Goal: Task Accomplishment & Management: Use online tool/utility

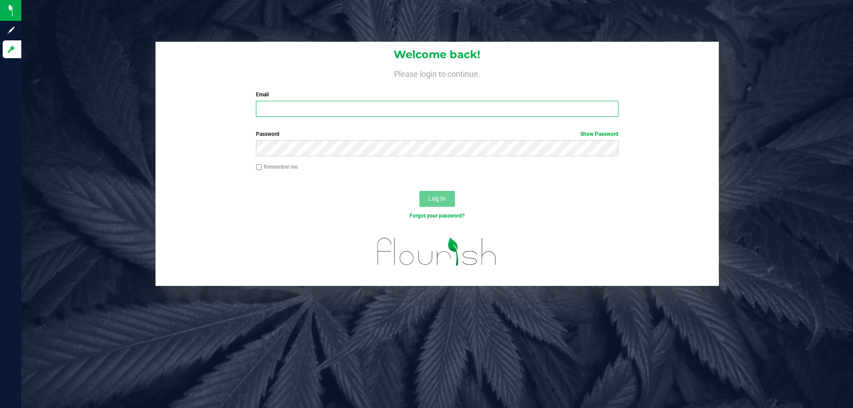
click at [291, 114] on input "Email" at bounding box center [437, 109] width 362 height 16
type input "pnelson@liveparallel.com"
click at [434, 192] on button "Log In" at bounding box center [438, 199] width 36 height 16
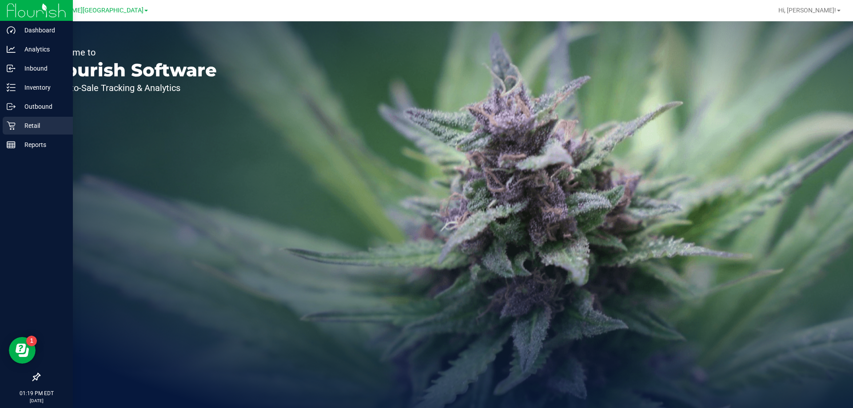
click at [33, 127] on p "Retail" at bounding box center [42, 125] width 53 height 11
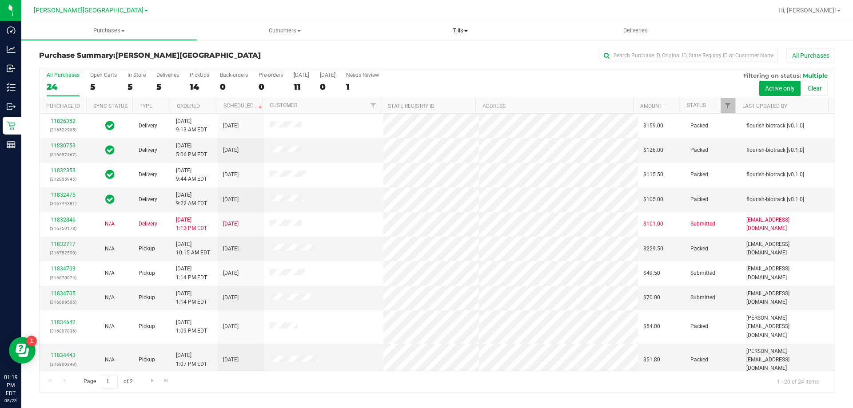
click at [460, 31] on span "Tills" at bounding box center [460, 31] width 175 height 8
click at [404, 57] on span "Manage tills" at bounding box center [402, 54] width 60 height 8
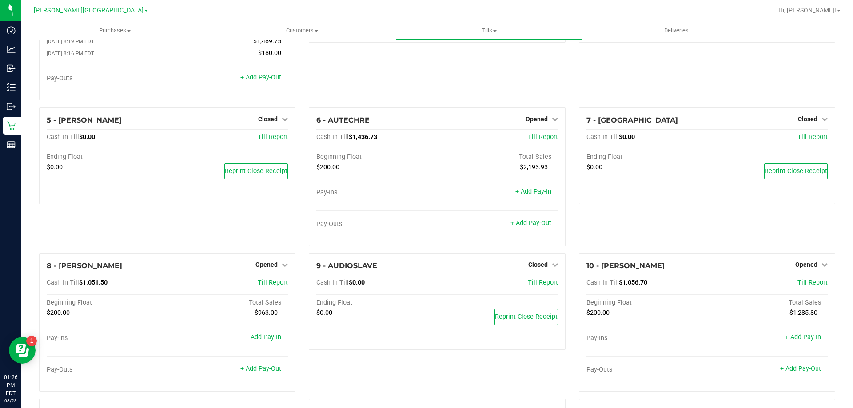
scroll to position [100, 0]
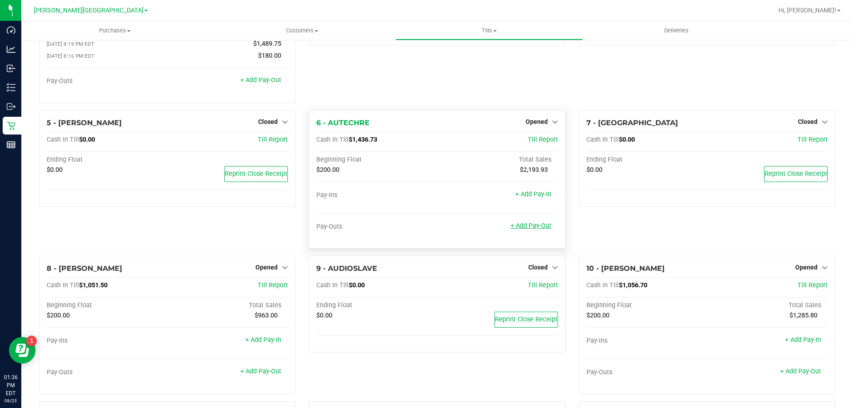
click at [543, 228] on link "+ Add Pay-Out" at bounding box center [531, 226] width 41 height 8
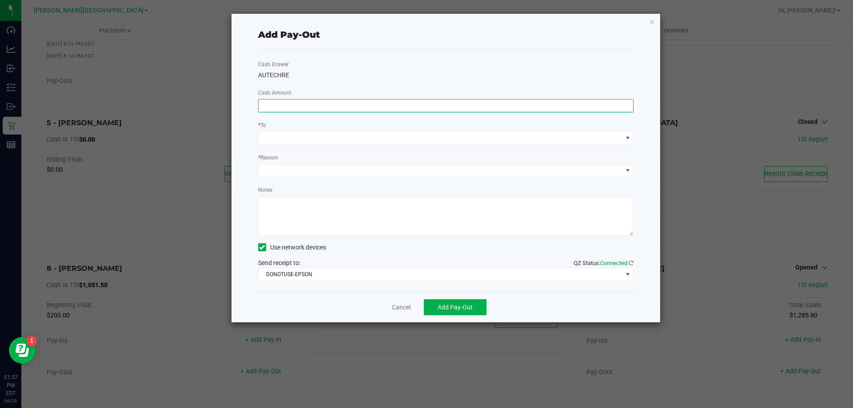
click at [334, 106] on input at bounding box center [446, 106] width 375 height 12
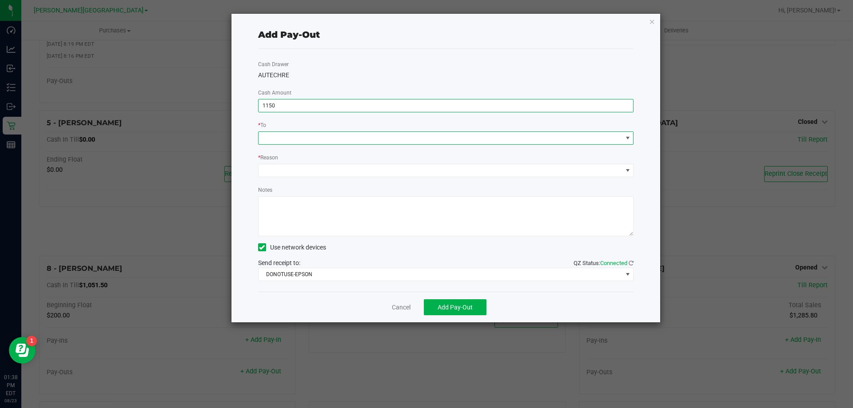
type input "$1,150.00"
click at [628, 140] on span at bounding box center [627, 138] width 7 height 7
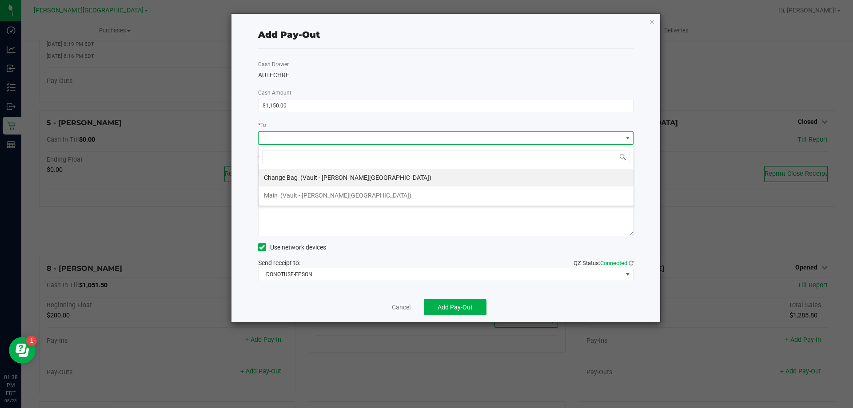
scroll to position [13, 376]
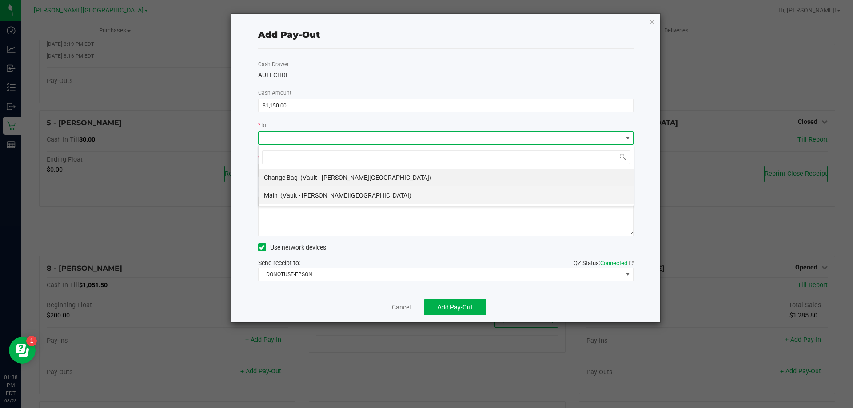
click at [308, 196] on span "(Vault - [PERSON_NAME][GEOGRAPHIC_DATA])" at bounding box center [345, 195] width 131 height 7
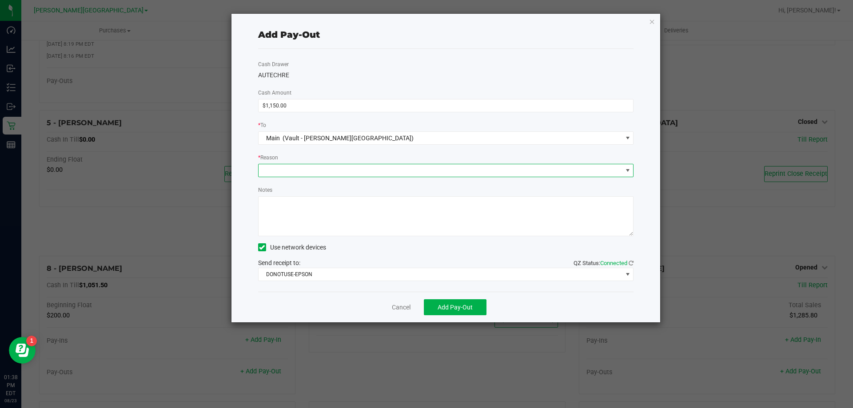
click at [631, 170] on span at bounding box center [627, 170] width 7 height 7
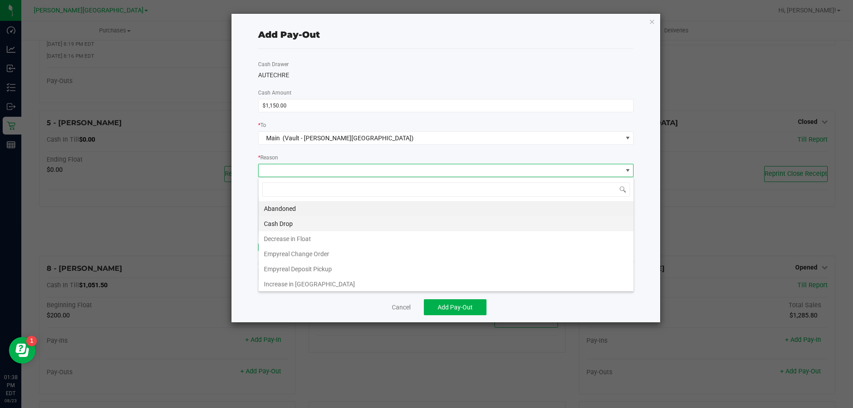
click at [299, 224] on li "Cash Drop" at bounding box center [446, 223] width 375 height 15
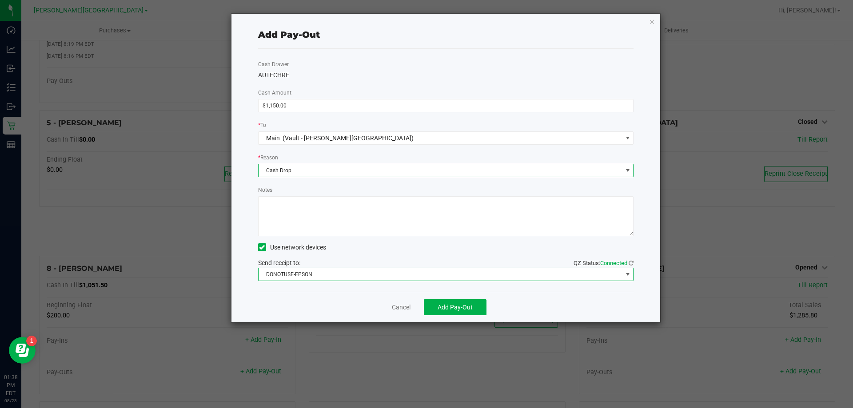
click at [629, 275] on span at bounding box center [627, 274] width 7 height 7
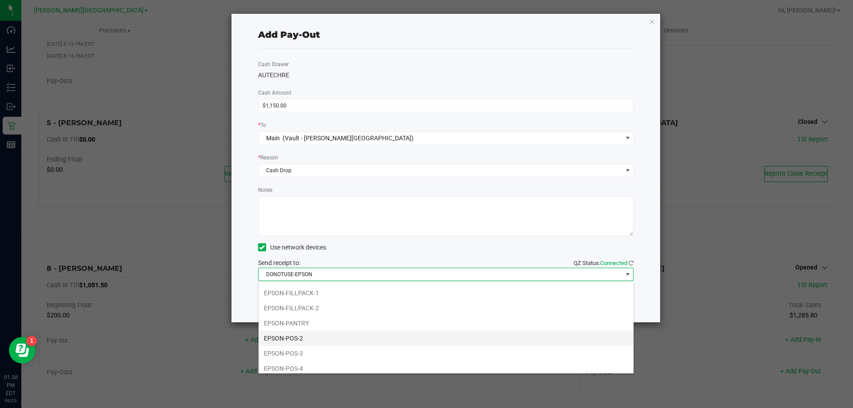
scroll to position [89, 0]
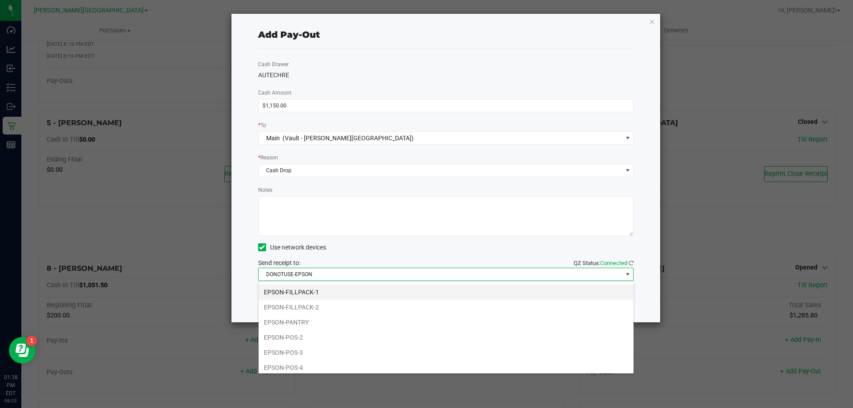
click at [309, 295] on li "EPSON-FILLPACK-1" at bounding box center [446, 292] width 375 height 15
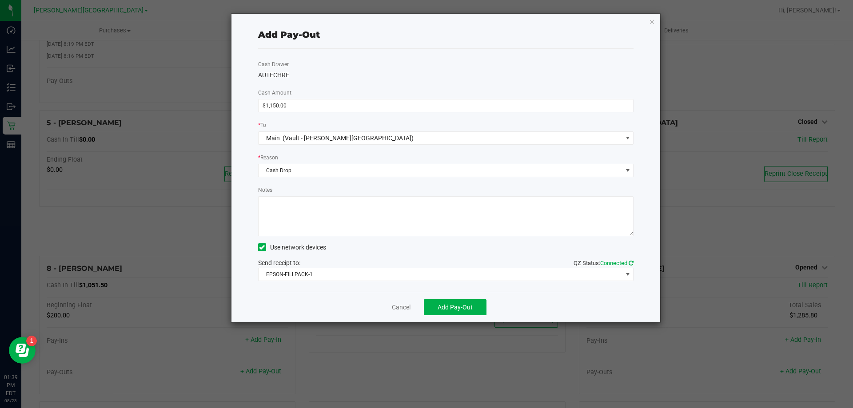
click at [632, 262] on icon at bounding box center [631, 263] width 5 height 6
click at [477, 311] on button "Add Pay-Out" at bounding box center [455, 308] width 63 height 16
click at [652, 22] on icon "button" at bounding box center [652, 21] width 6 height 11
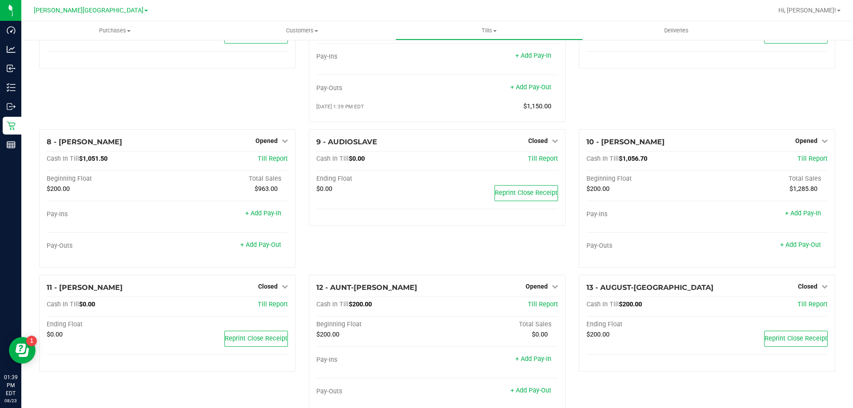
scroll to position [278, 0]
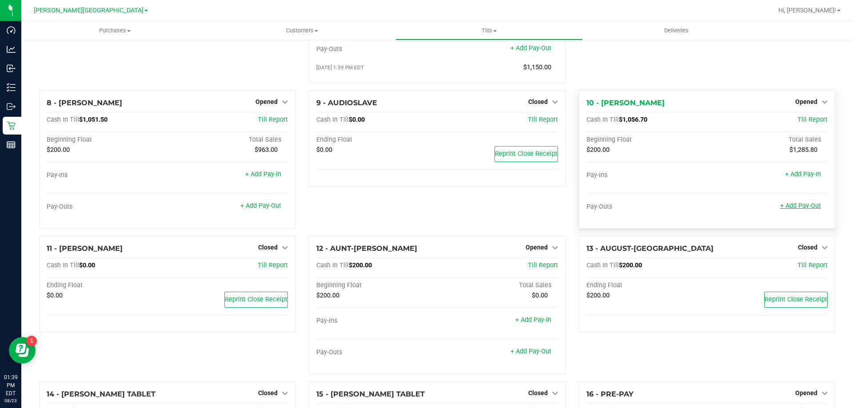
click at [804, 210] on link "+ Add Pay-Out" at bounding box center [800, 206] width 41 height 8
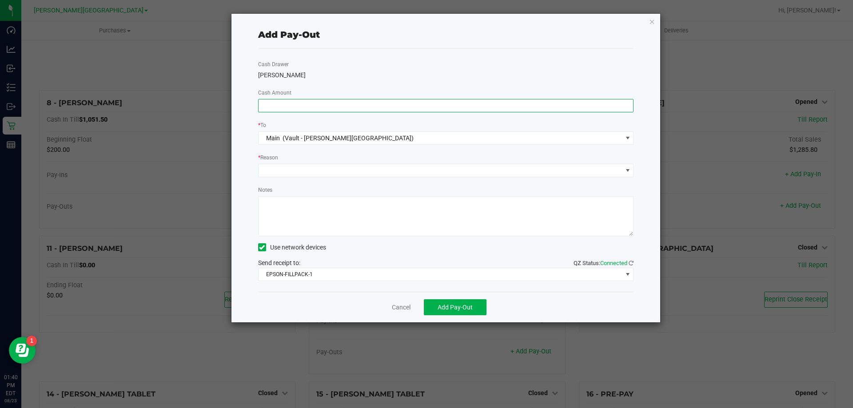
click at [280, 104] on input at bounding box center [446, 106] width 375 height 12
type input "$800.00"
click at [630, 169] on span at bounding box center [627, 170] width 7 height 7
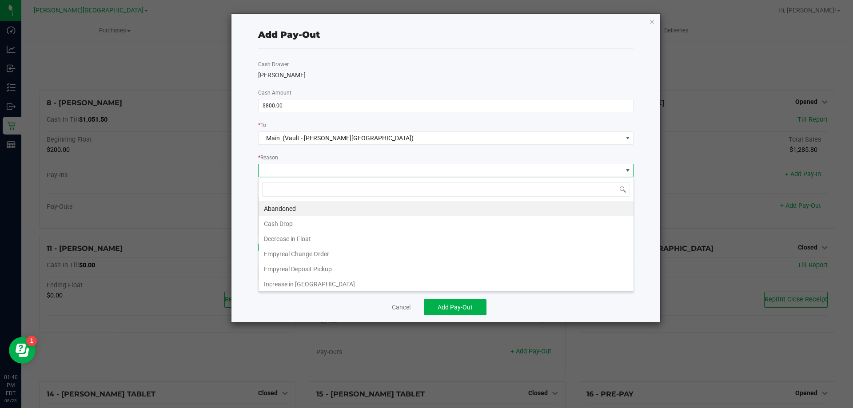
scroll to position [13, 376]
click at [268, 222] on li "Cash Drop" at bounding box center [446, 223] width 375 height 15
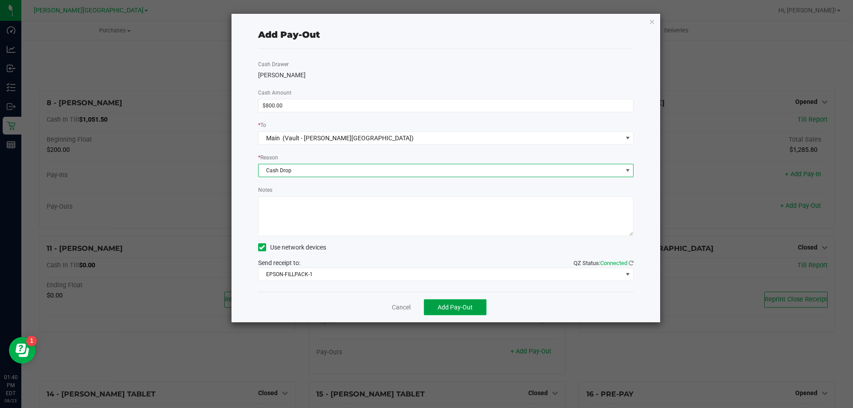
click at [462, 312] on button "Add Pay-Out" at bounding box center [455, 308] width 63 height 16
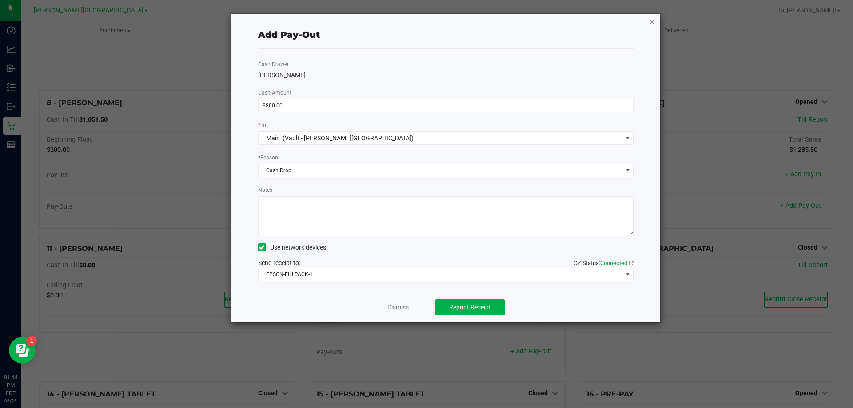
click at [654, 19] on icon "button" at bounding box center [652, 21] width 6 height 11
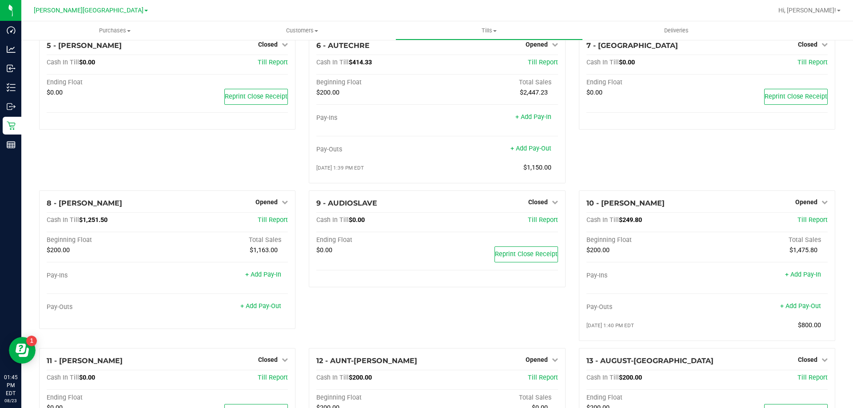
scroll to position [178, 0]
click at [271, 309] on link "+ Add Pay-Out" at bounding box center [260, 306] width 41 height 8
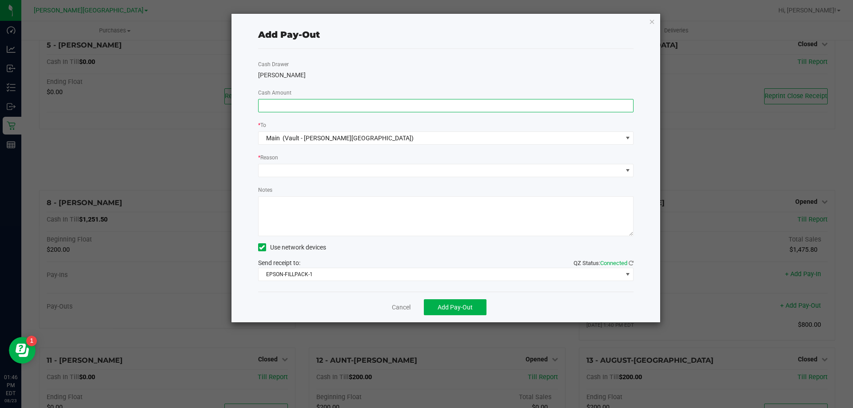
click at [304, 105] on input at bounding box center [446, 106] width 375 height 12
type input "$1,000.00"
click at [630, 171] on span at bounding box center [627, 170] width 7 height 7
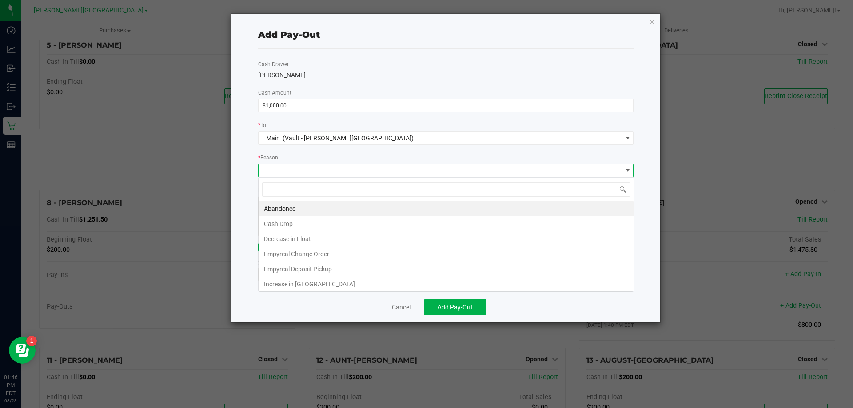
scroll to position [13, 376]
click at [282, 225] on li "Cash Drop" at bounding box center [446, 223] width 375 height 15
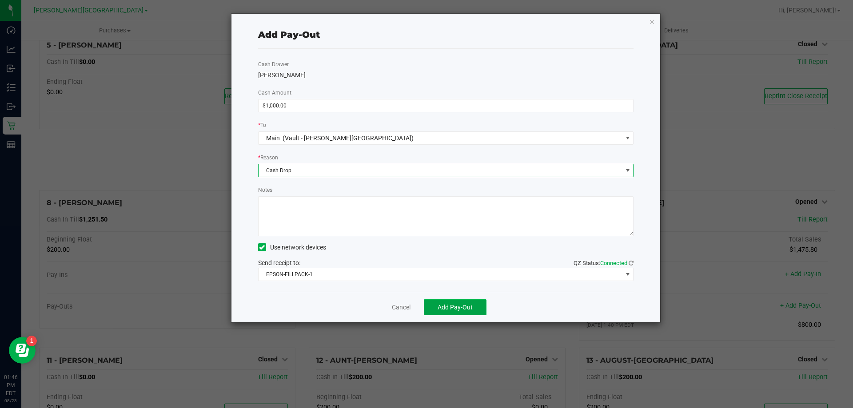
click at [462, 308] on span "Add Pay-Out" at bounding box center [455, 307] width 35 height 7
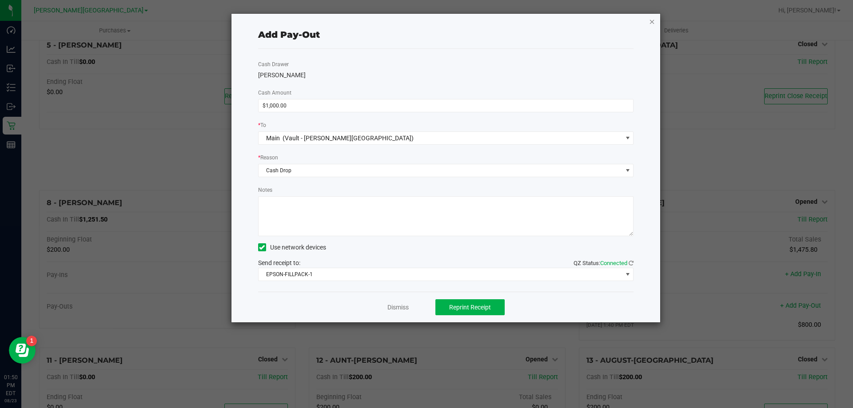
click at [654, 21] on icon "button" at bounding box center [652, 21] width 6 height 11
